Goal: Feedback & Contribution: Leave review/rating

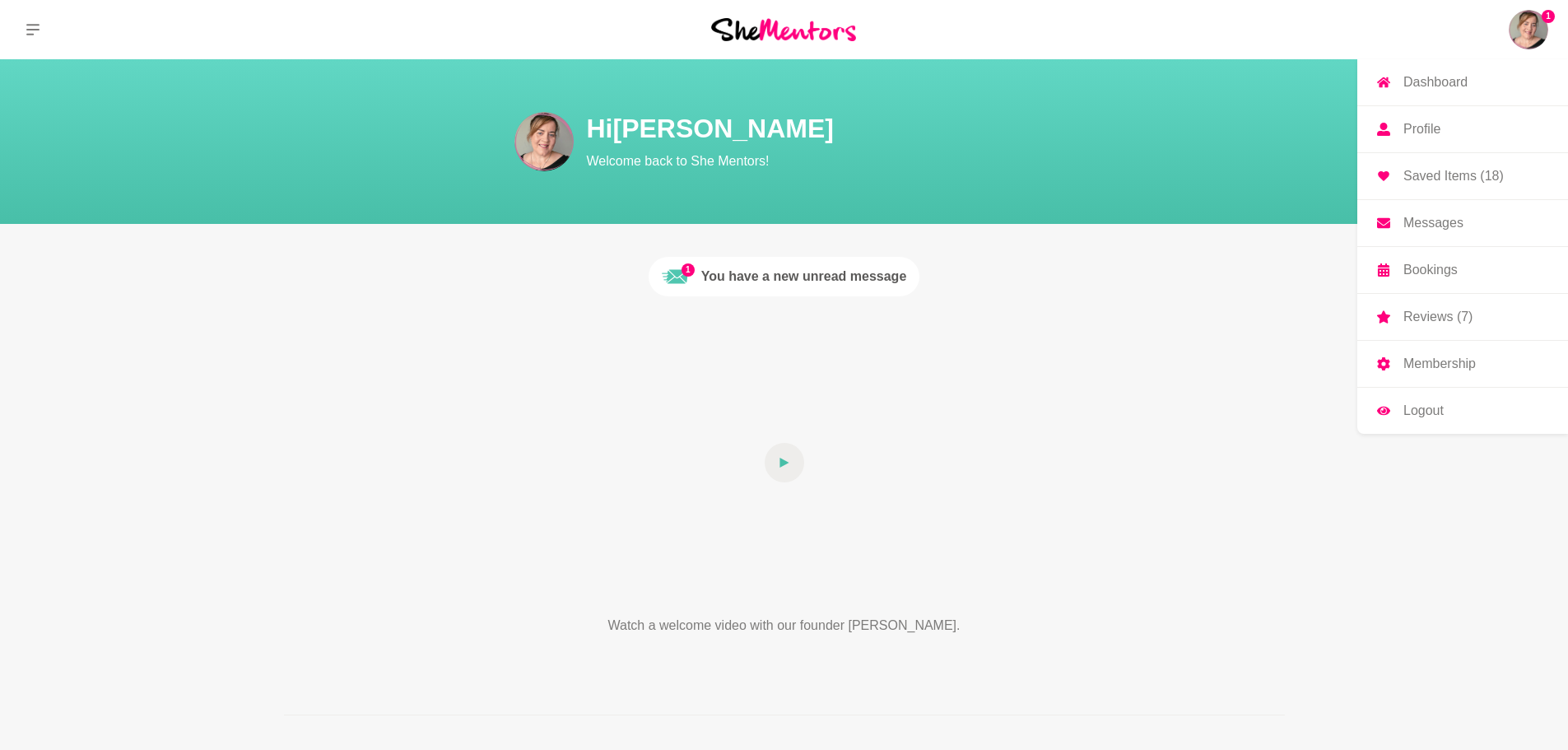
click at [1463, 312] on p "Reviews (7)" at bounding box center [1438, 316] width 69 height 13
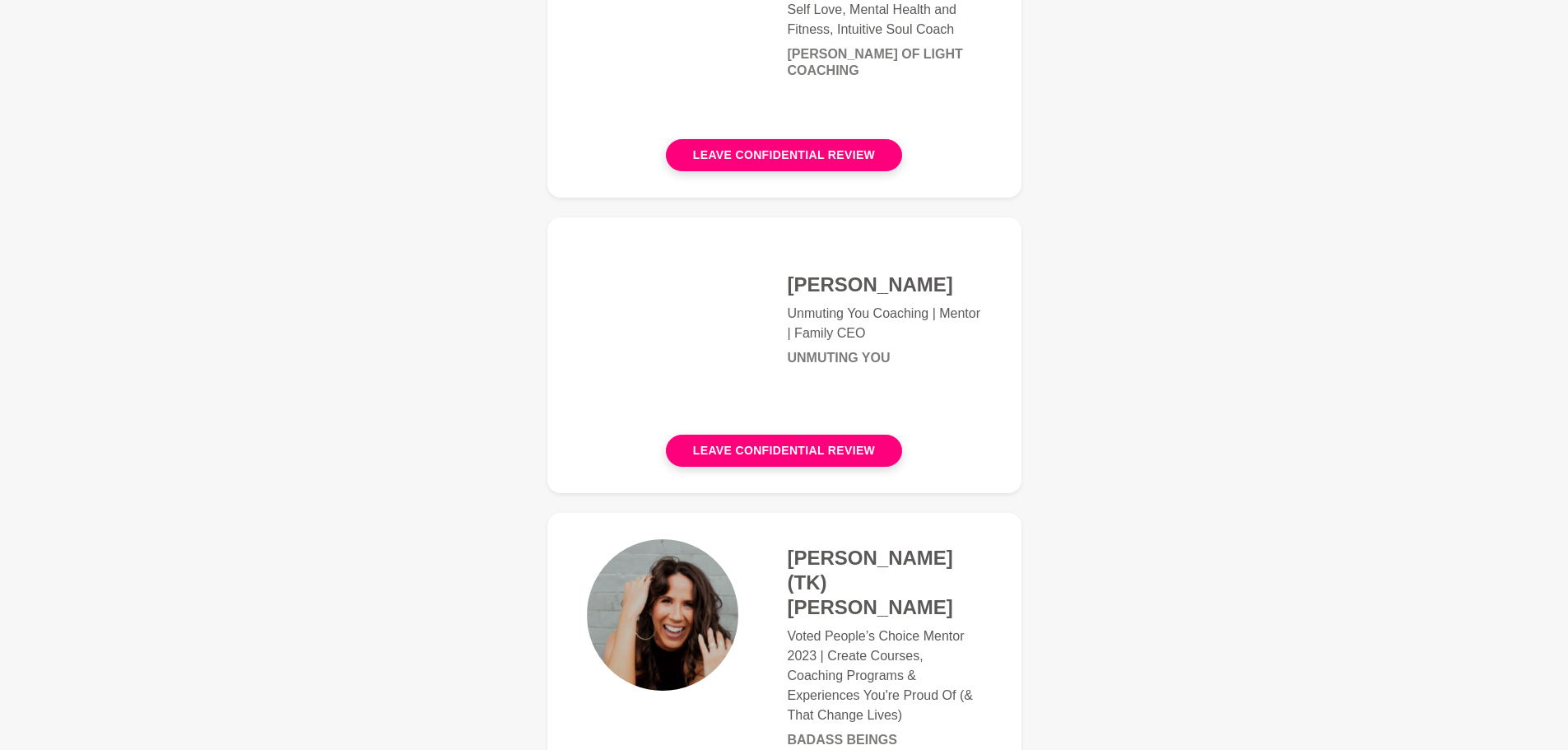
scroll to position [412, 0]
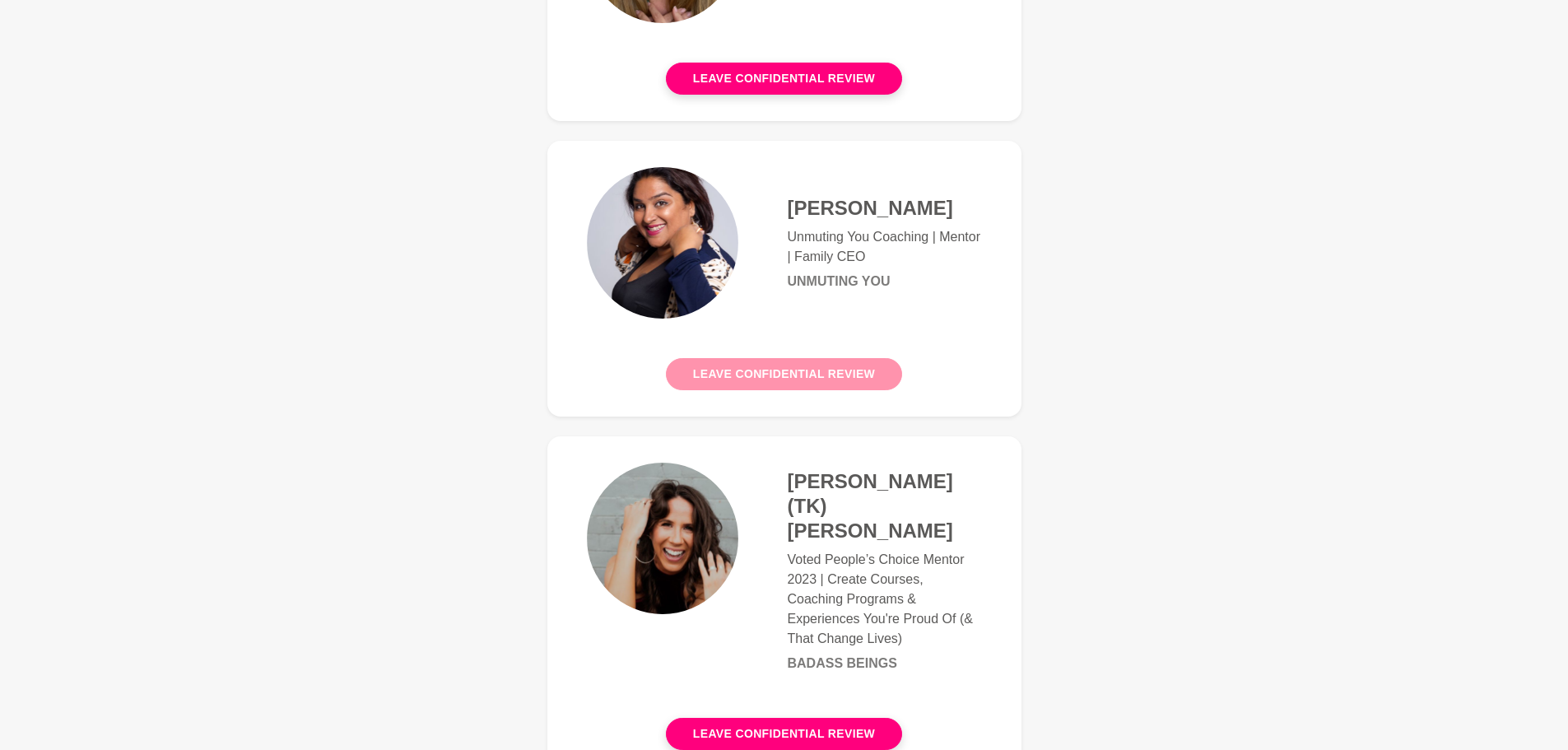
click at [836, 370] on button "Leave confidential review" at bounding box center [784, 374] width 237 height 32
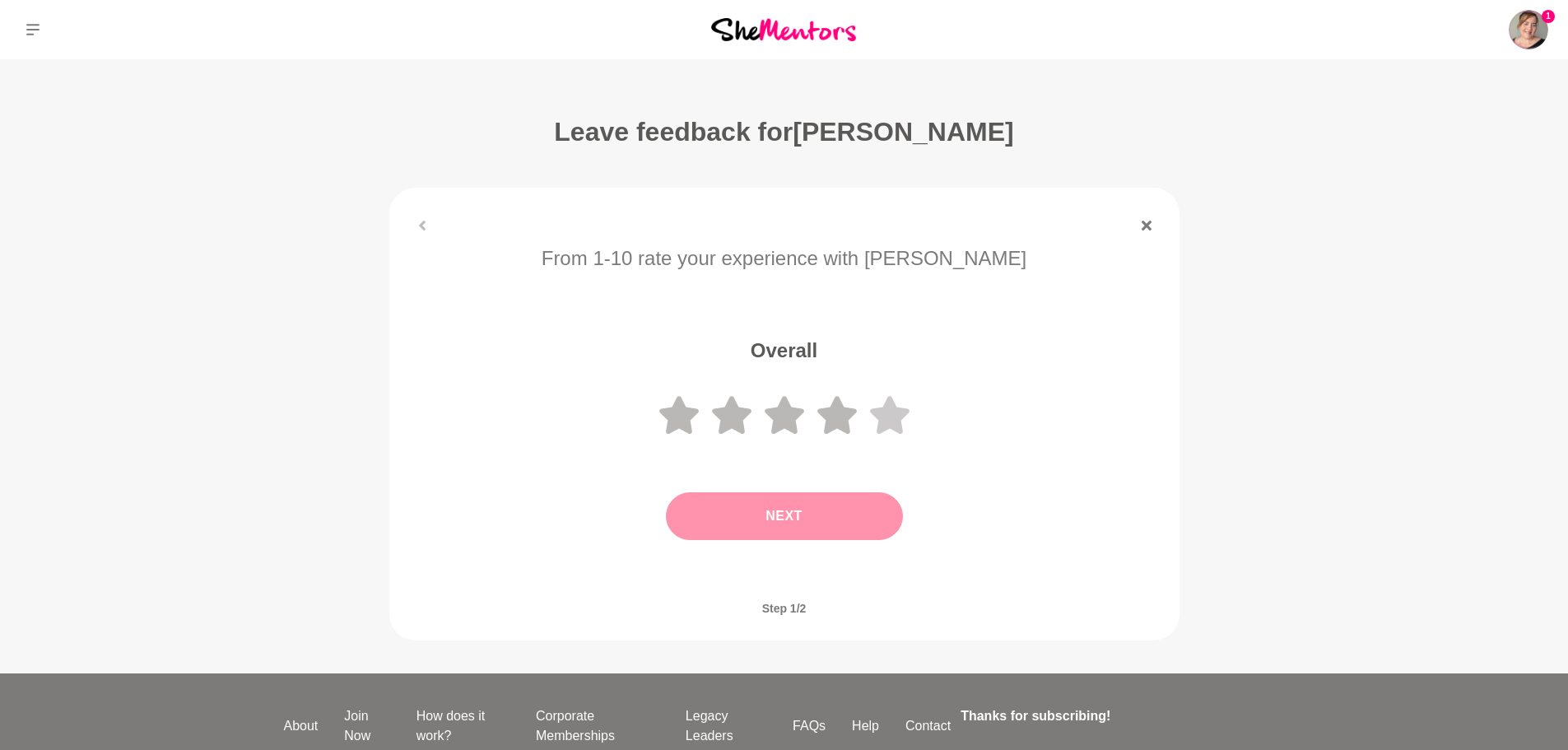
click at [887, 409] on icon at bounding box center [890, 414] width 39 height 38
click at [869, 511] on button "Next" at bounding box center [784, 516] width 237 height 48
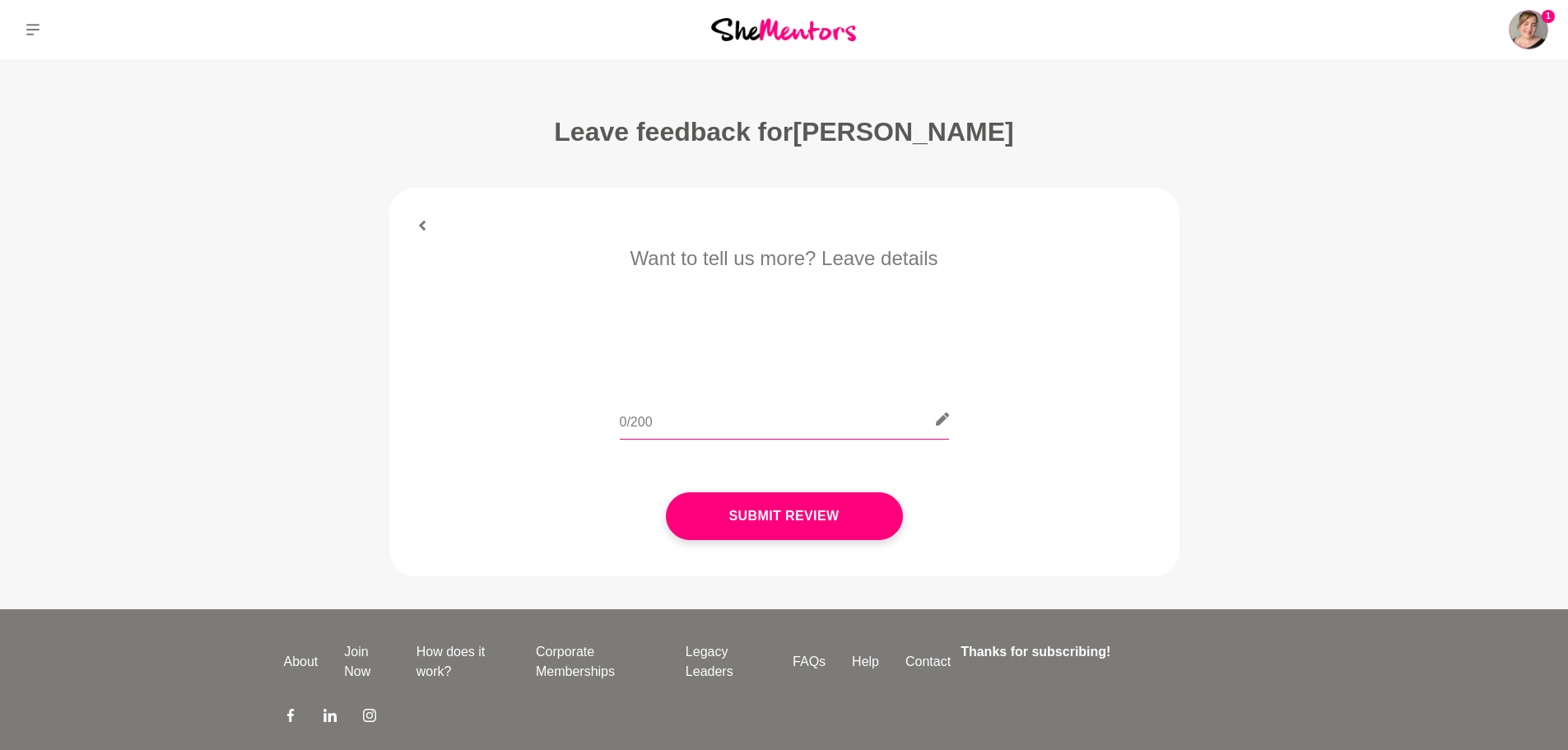
click at [847, 416] on input "text" at bounding box center [784, 418] width 329 height 40
paste input "I had such an amazing session with @[PERSON_NAME] this morning to talk all thin…"
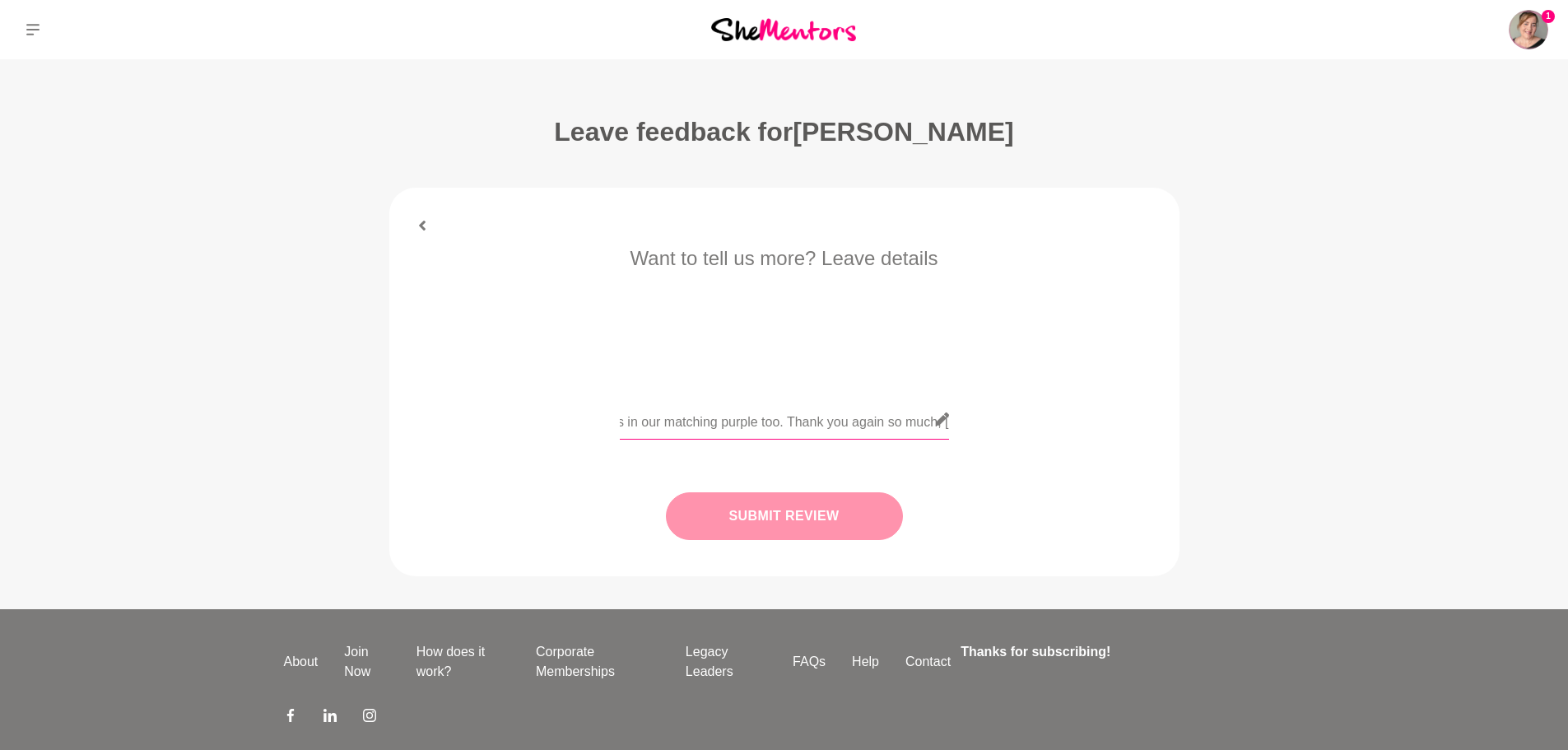
type input "I had such an amazing session with @[PERSON_NAME] this morning to talk all thin…"
click at [778, 515] on button "Submit Review" at bounding box center [784, 516] width 237 height 48
click at [778, 515] on div at bounding box center [784, 516] width 744 height 114
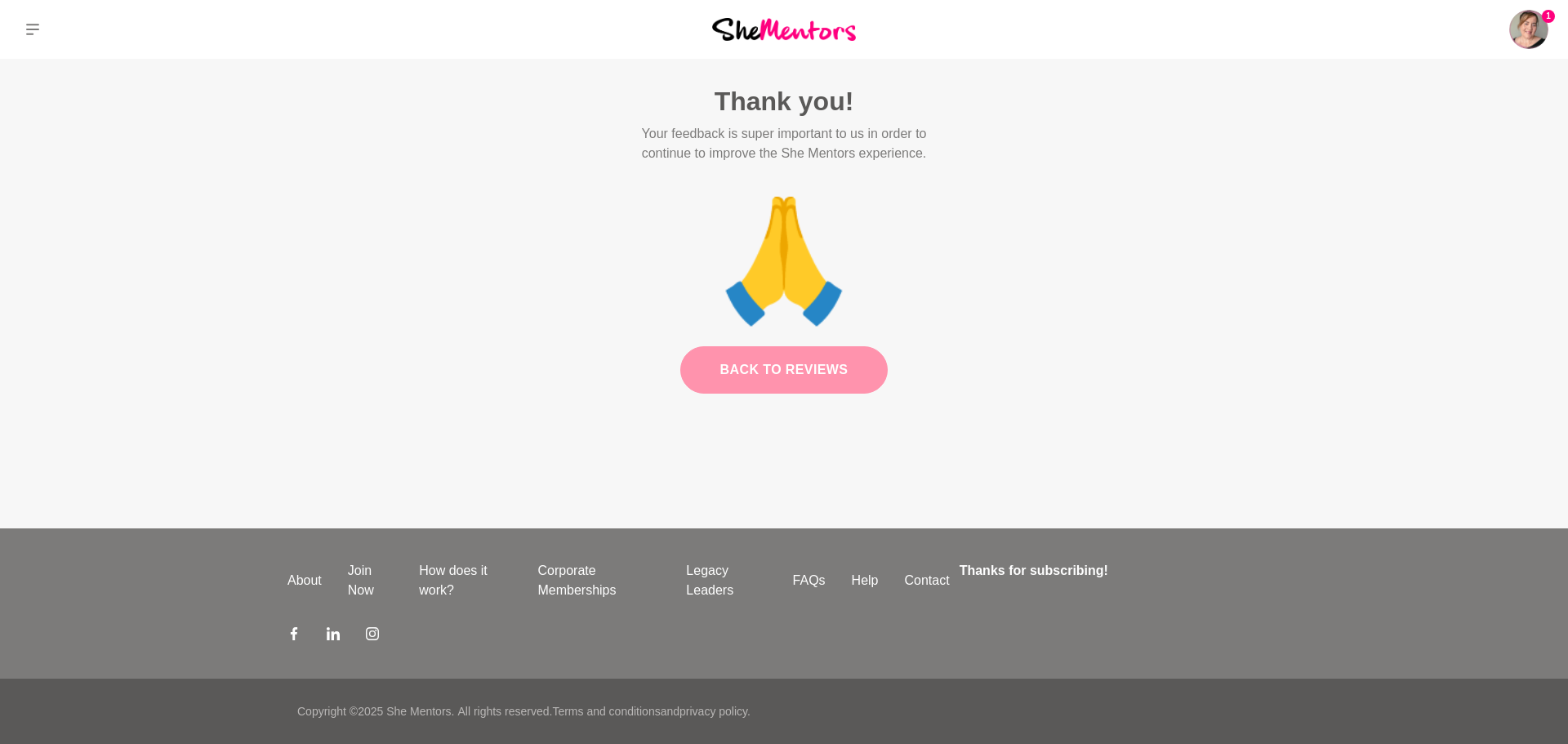
click at [844, 360] on link "Back to Reviews" at bounding box center [784, 369] width 208 height 47
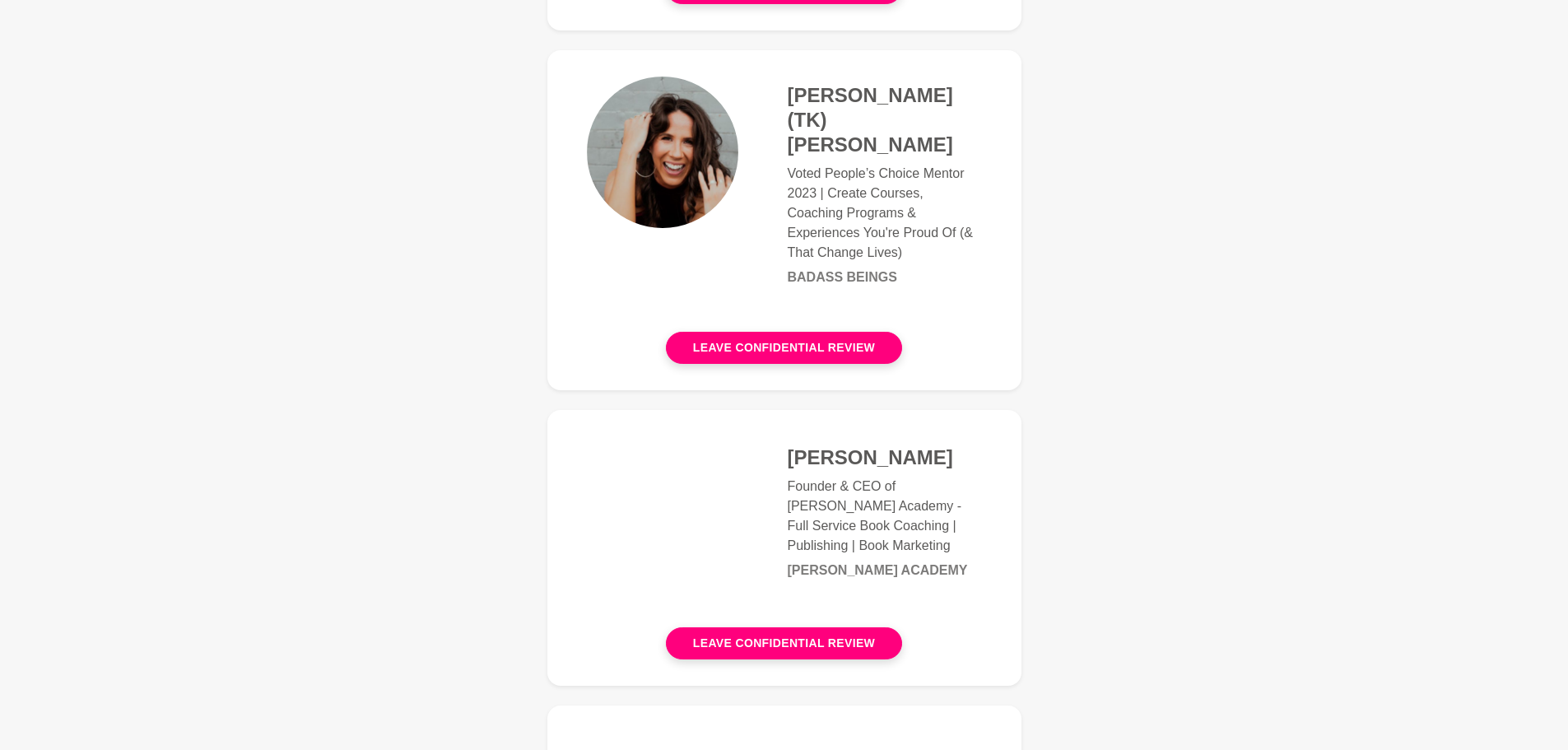
scroll to position [494, 0]
